Goal: Task Accomplishment & Management: Manage account settings

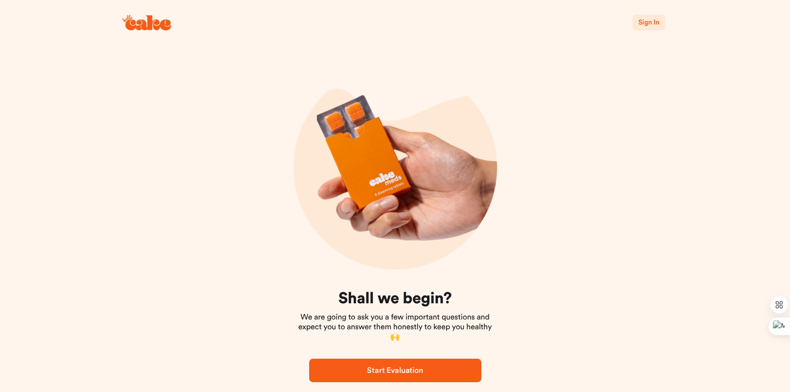
click at [649, 25] on span "Sign In" at bounding box center [649, 22] width 21 height 7
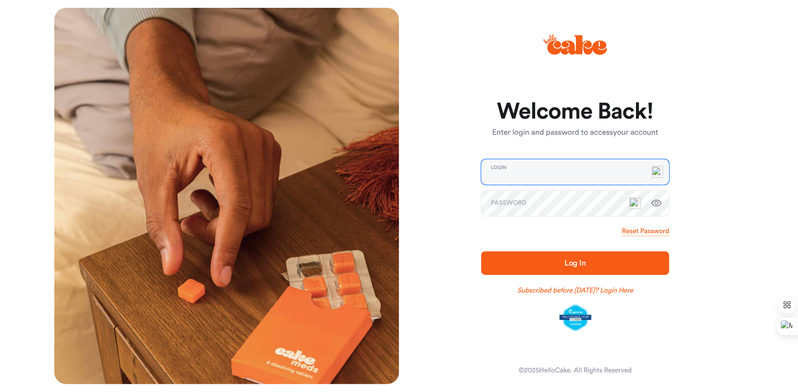
click at [549, 171] on input "email" at bounding box center [575, 171] width 188 height 25
click at [639, 230] on link "Reset Password" at bounding box center [645, 231] width 47 height 10
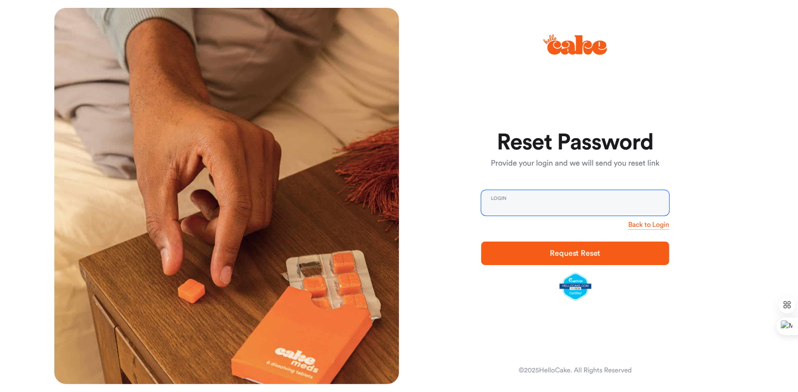
click at [523, 204] on input "email" at bounding box center [575, 202] width 188 height 25
type input "**********"
click at [562, 256] on span "Request Reset" at bounding box center [575, 253] width 50 height 8
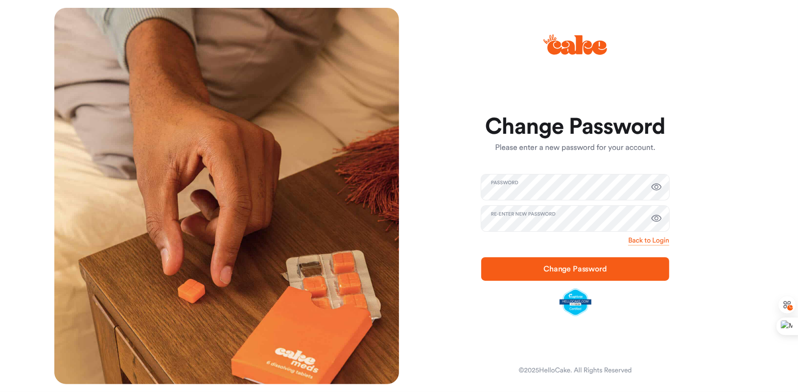
click at [657, 187] on icon "button" at bounding box center [656, 187] width 12 height 12
click at [577, 270] on span "Change Password" at bounding box center [575, 269] width 64 height 8
click at [657, 219] on icon "button" at bounding box center [656, 218] width 10 height 7
click at [573, 269] on span "Change Password" at bounding box center [575, 269] width 64 height 8
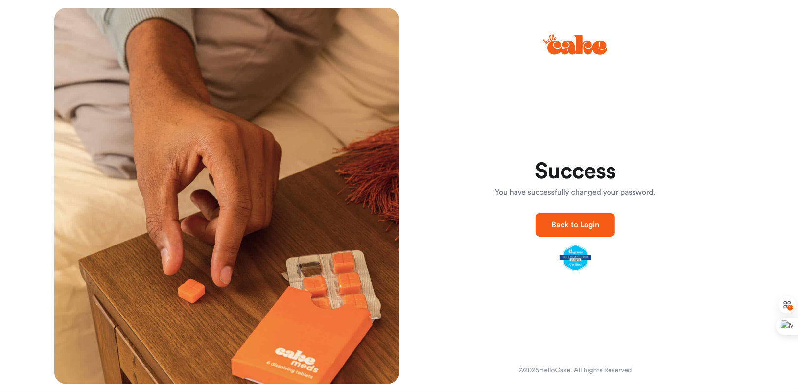
click at [578, 226] on span "Back to Login" at bounding box center [575, 225] width 48 height 8
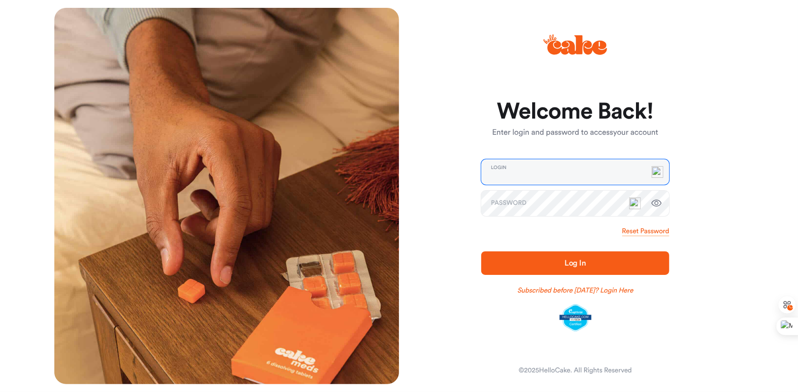
click at [541, 172] on input "email" at bounding box center [575, 171] width 188 height 25
type input "*"
type input "**********"
click at [657, 202] on icon "button" at bounding box center [656, 203] width 12 height 12
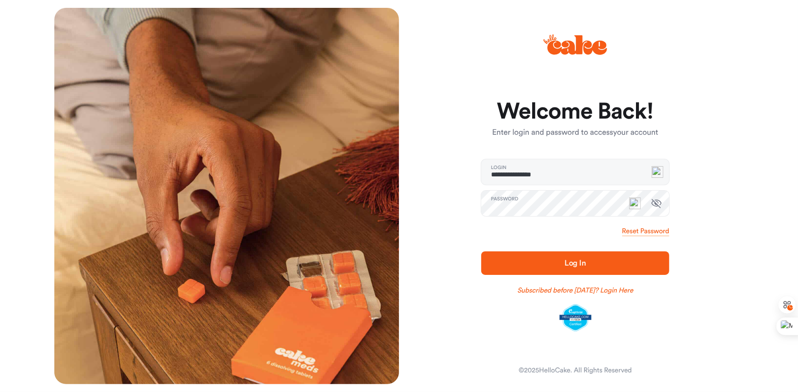
click at [559, 258] on span "Log In" at bounding box center [575, 263] width 157 height 12
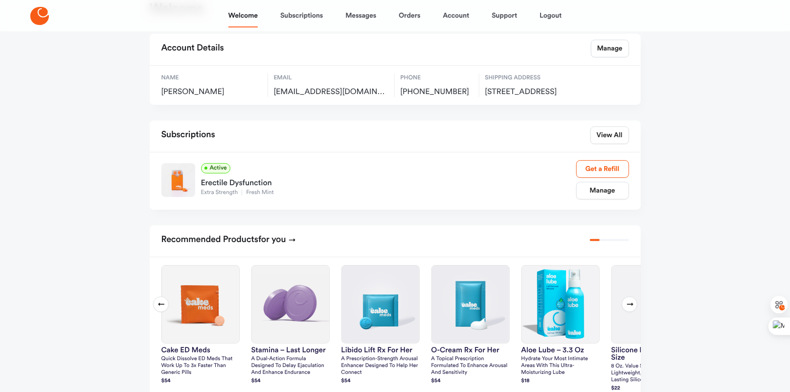
scroll to position [51, 0]
click at [594, 195] on link "Manage" at bounding box center [603, 190] width 53 height 18
